Goal: Information Seeking & Learning: Learn about a topic

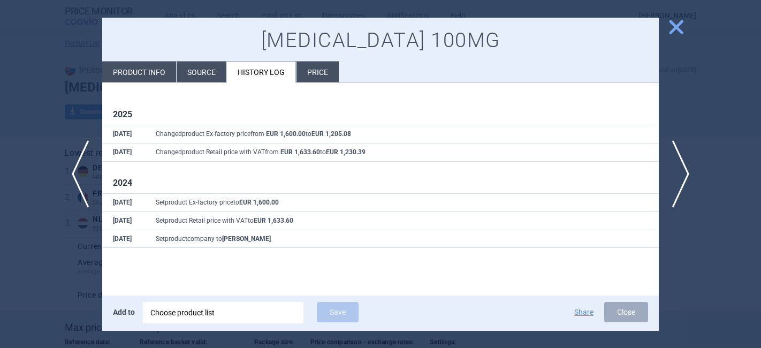
select select "[DATE]"
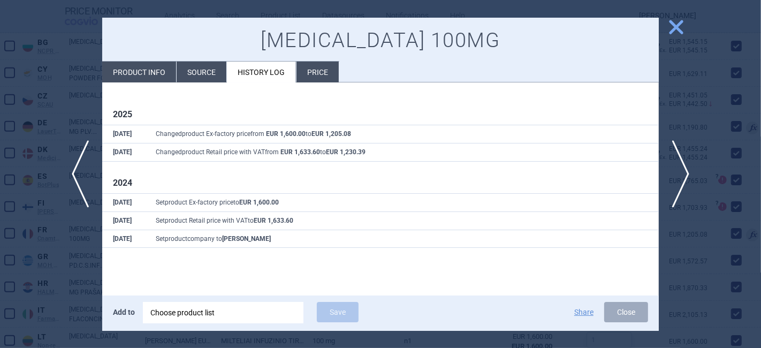
drag, startPoint x: 672, startPoint y: 33, endPoint x: 645, endPoint y: 11, distance: 35.0
click at [672, 33] on span "close" at bounding box center [676, 27] width 19 height 19
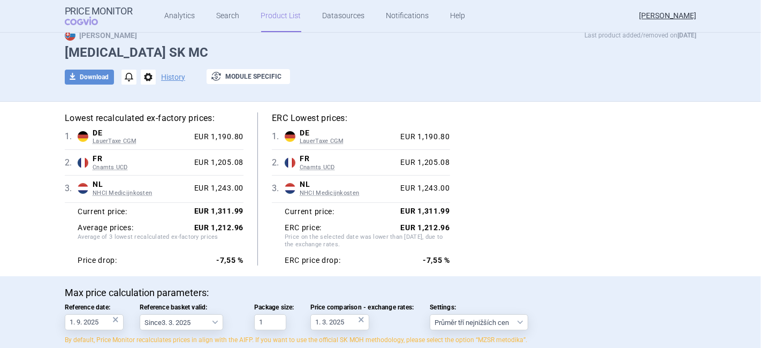
scroll to position [59, 0]
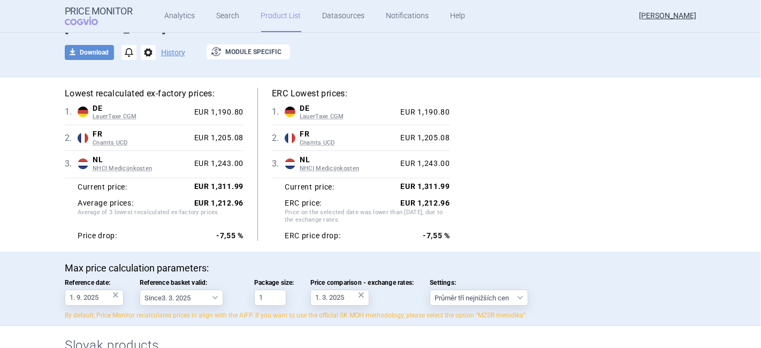
click at [582, 200] on div "Lowest recalculated ex-factory prices: 1 . DE LauerTaxe CGM Germany LauerTaxe C…" at bounding box center [381, 164] width 632 height 153
drag, startPoint x: 396, startPoint y: 188, endPoint x: 450, endPoint y: 187, distance: 53.6
click at [450, 187] on div "Lowest recalculated ex-factory prices: 1 . DE LauerTaxe CGM Germany LauerTaxe C…" at bounding box center [381, 164] width 632 height 153
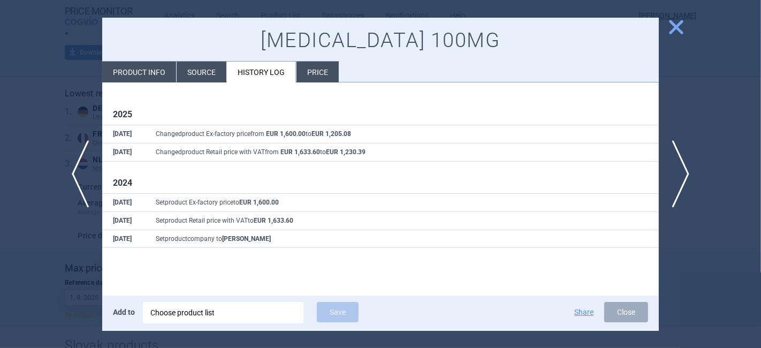
select select "EUR"
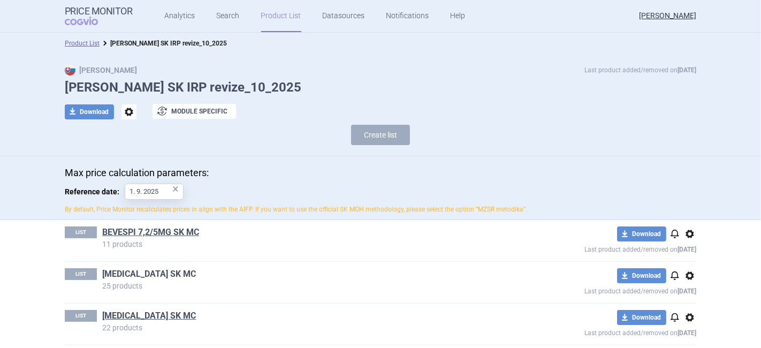
click at [119, 270] on link "Calquence SK MC" at bounding box center [149, 274] width 94 height 12
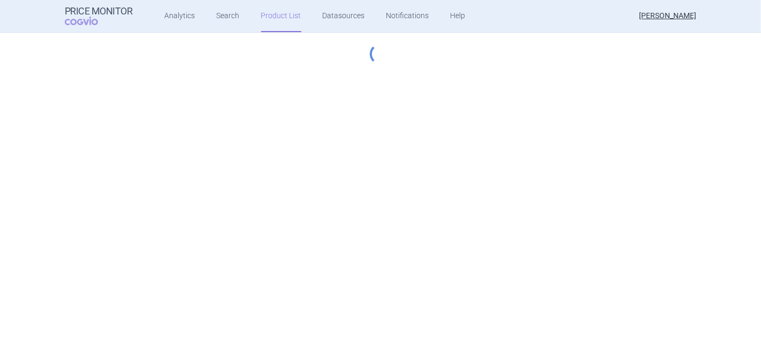
select select "[DATE]"
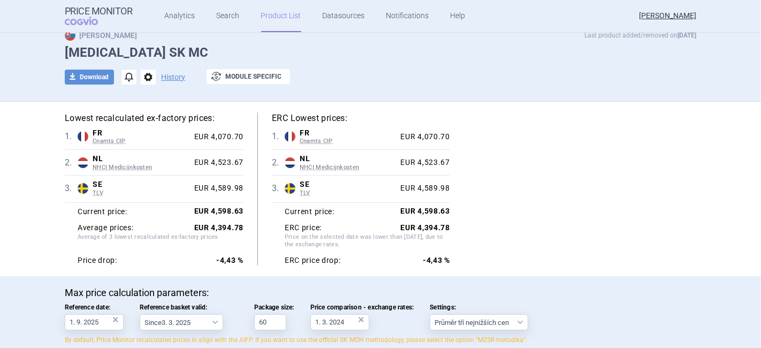
scroll to position [59, 0]
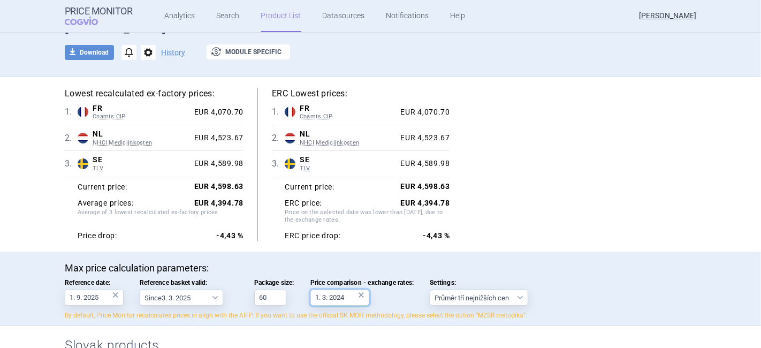
click at [347, 294] on input "1. 3. 2024" at bounding box center [340, 298] width 59 height 16
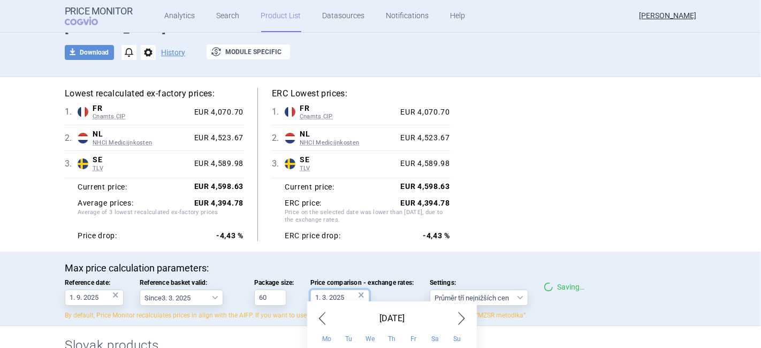
type input "1. 3. 2025"
click at [575, 201] on div "Lowest recalculated ex-factory prices: 1 . FR Cnamts CIP France Cnamts CIP Data…" at bounding box center [381, 164] width 632 height 153
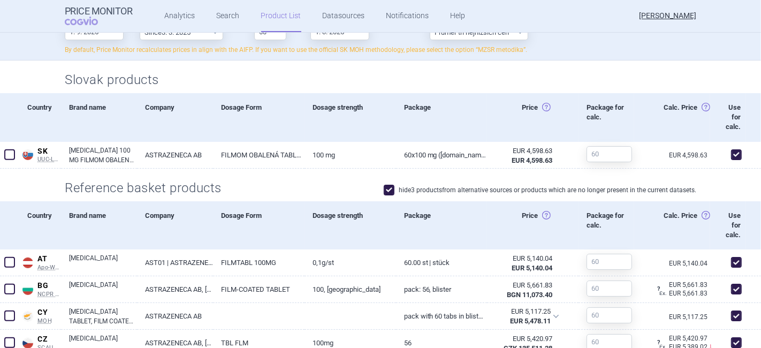
scroll to position [0, 0]
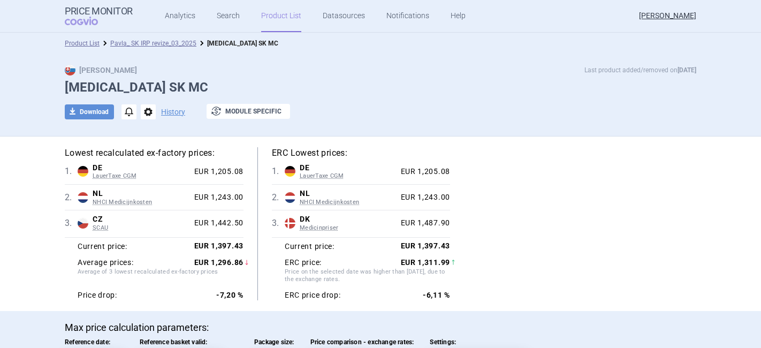
select select "[DATE]"
